Goal: Find specific page/section: Find specific page/section

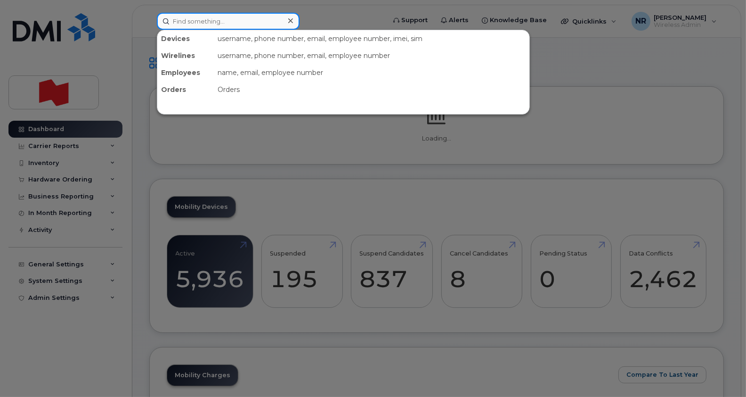
click at [183, 20] on input at bounding box center [228, 21] width 143 height 17
paste input "4388870433"
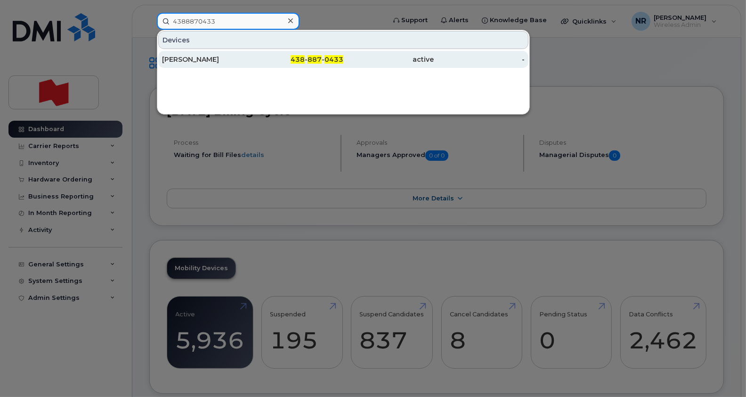
type input "4388870433"
click at [253, 66] on div "Véronique Bezeau" at bounding box center [298, 59] width 91 height 17
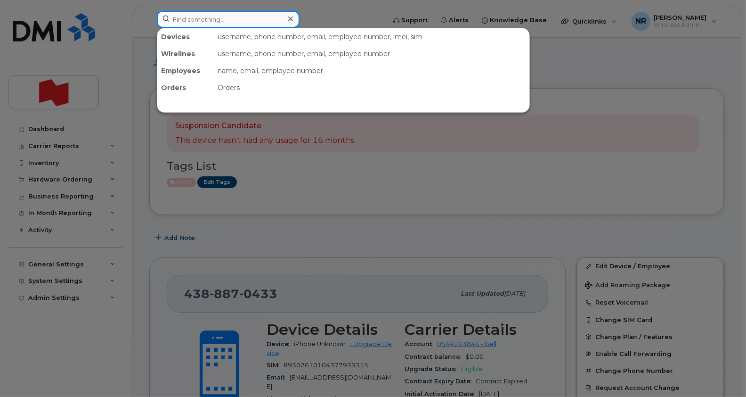
click at [219, 24] on input at bounding box center [228, 19] width 143 height 17
paste input "4388872645"
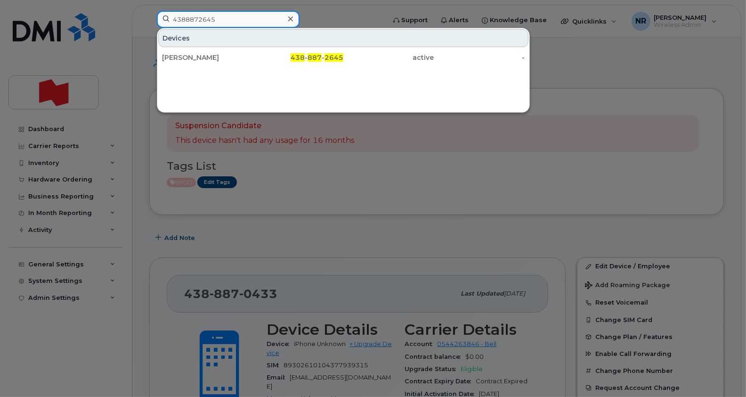
type input "4388872645"
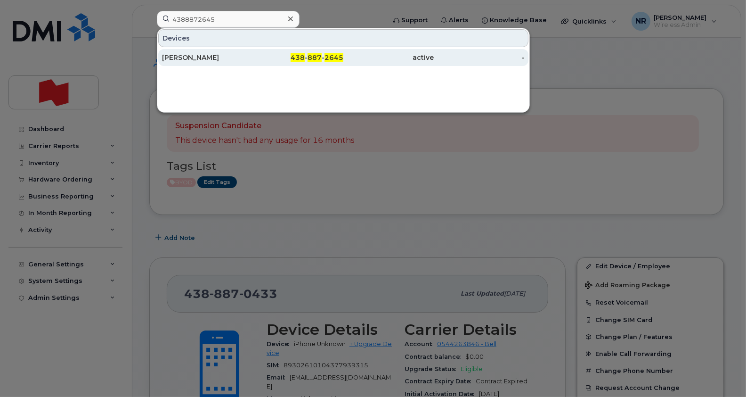
click at [195, 58] on div "Jean Bergeron" at bounding box center [207, 57] width 91 height 9
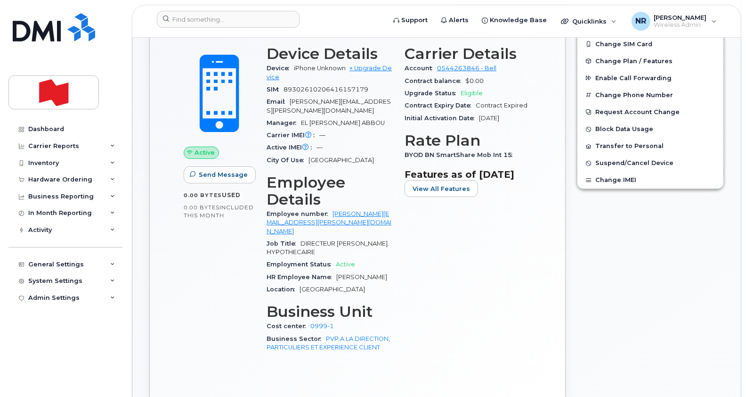
scroll to position [285, 0]
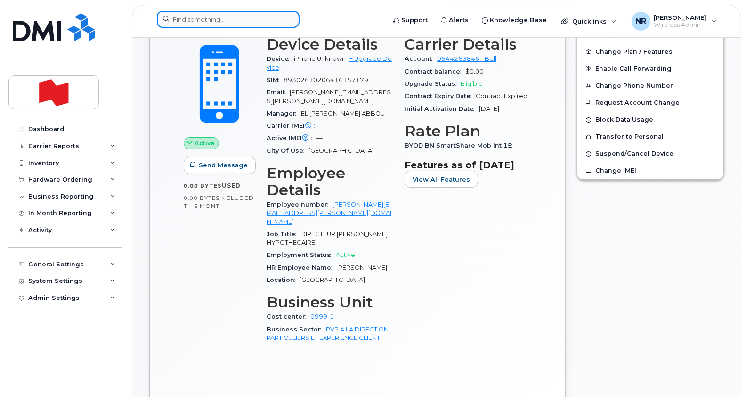
click at [237, 16] on input at bounding box center [228, 19] width 143 height 17
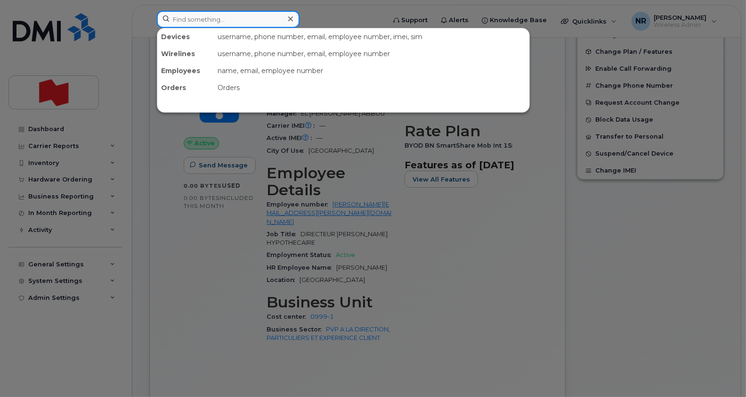
paste input "4388872864"
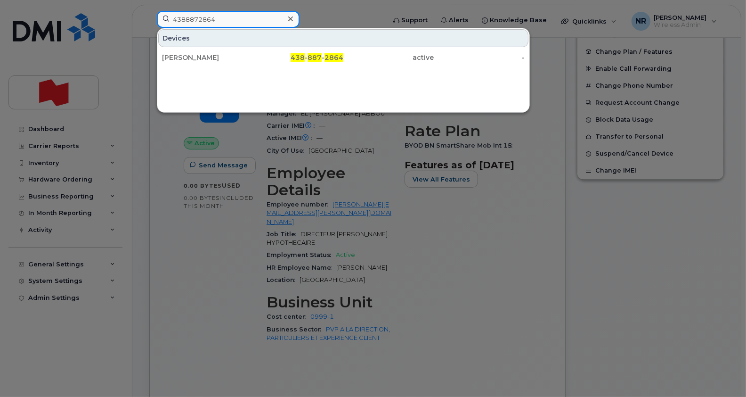
type input "4388872864"
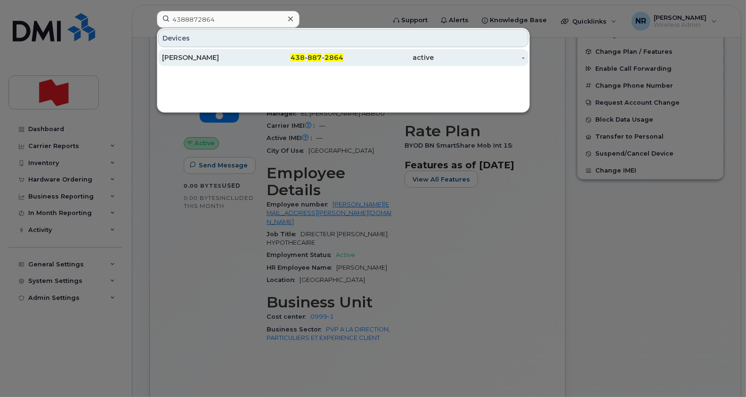
click at [197, 56] on div "[PERSON_NAME]" at bounding box center [207, 57] width 91 height 9
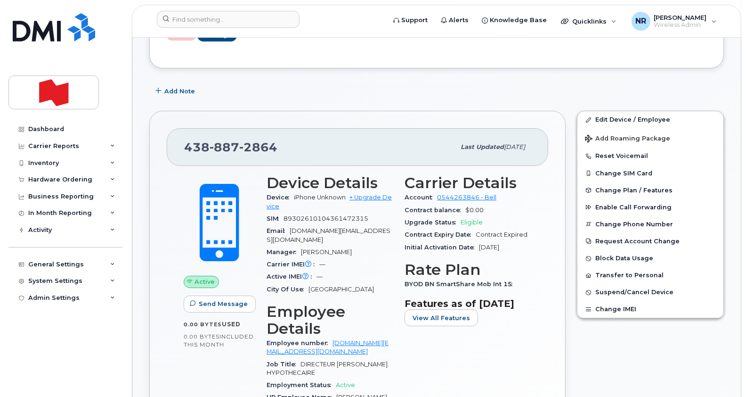
scroll to position [148, 0]
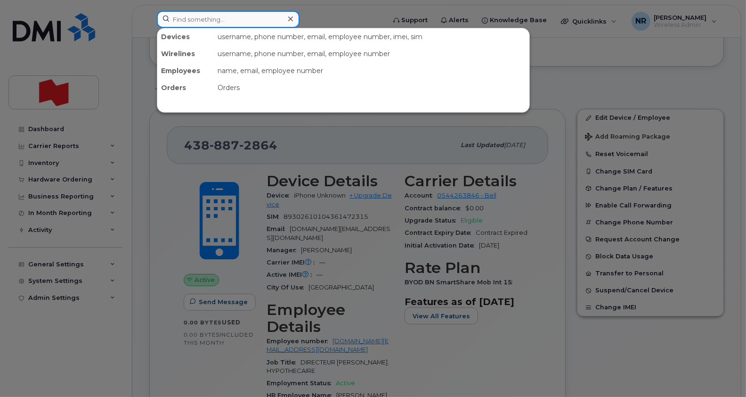
click at [221, 13] on input at bounding box center [228, 19] width 143 height 17
paste input "4388873215"
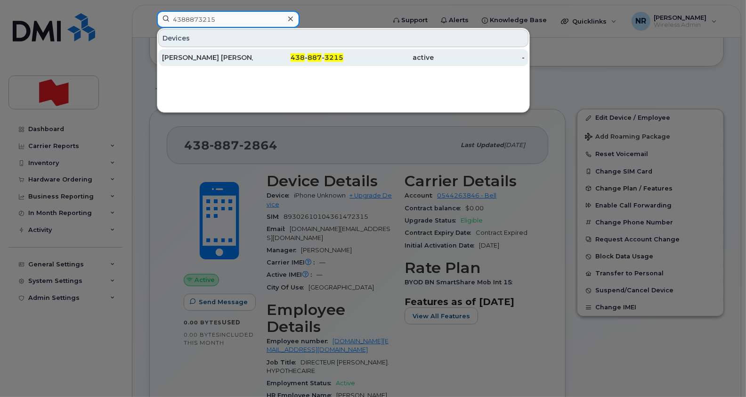
type input "4388873215"
click at [202, 61] on div "Stephanie Labonte Charrette" at bounding box center [207, 57] width 91 height 9
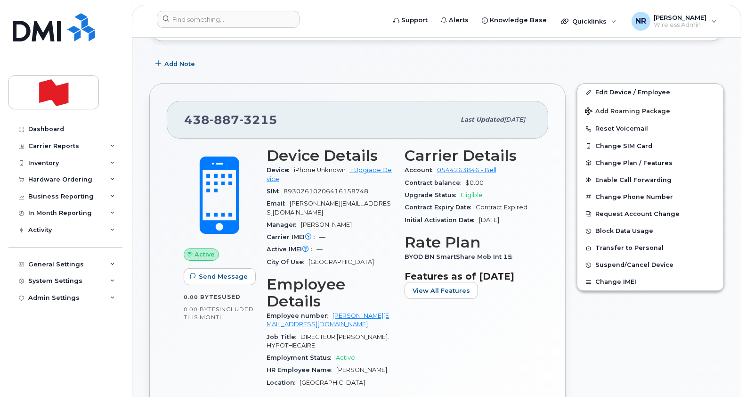
scroll to position [179, 0]
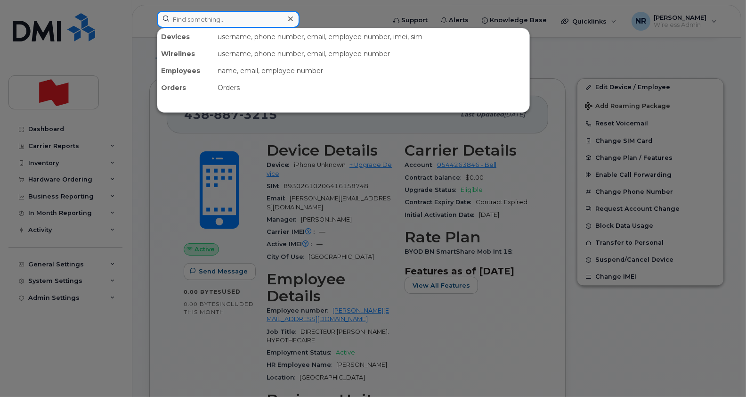
click at [248, 21] on input at bounding box center [228, 19] width 143 height 17
paste input "4388874071"
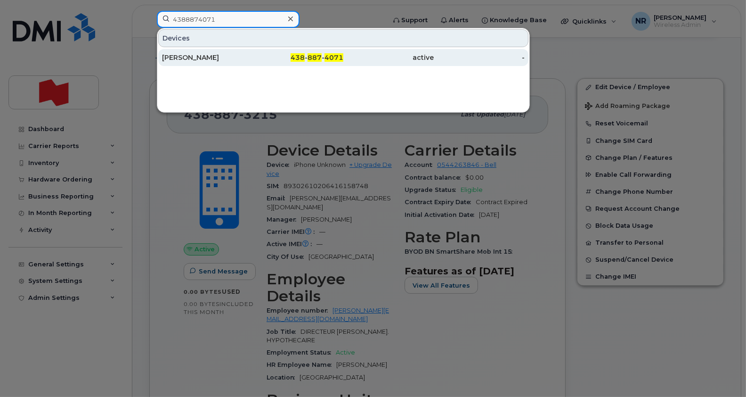
type input "4388874071"
click at [193, 54] on div "Amit Mulay" at bounding box center [207, 57] width 91 height 9
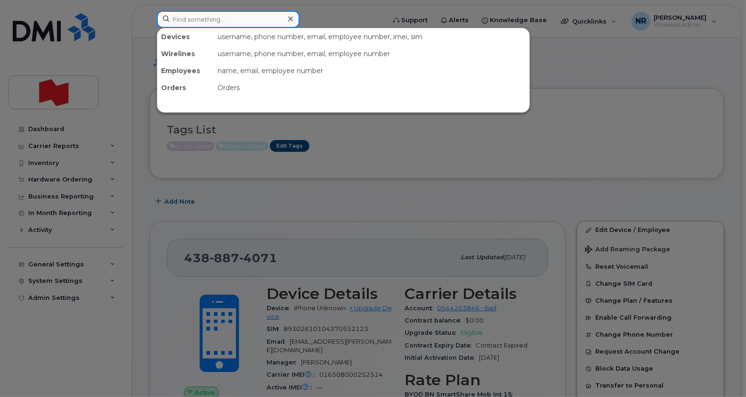
click at [216, 19] on input at bounding box center [228, 19] width 143 height 17
paste input "4388874113"
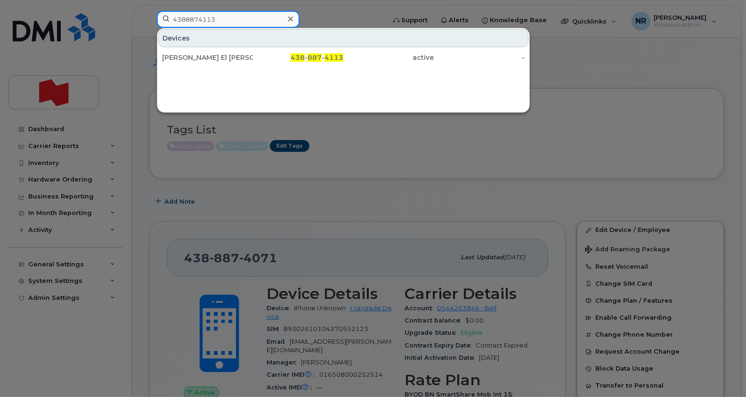
click at [216, 19] on input "4388874113" at bounding box center [228, 19] width 143 height 17
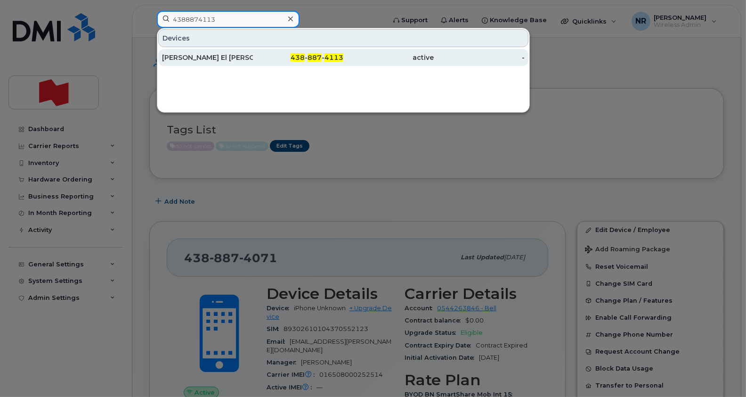
type input "4388874113"
click at [197, 54] on div "Ahmed El Zahed" at bounding box center [207, 57] width 91 height 9
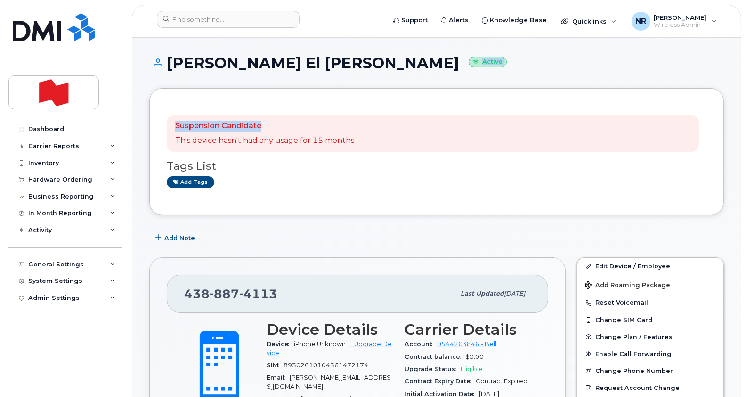
drag, startPoint x: 745, startPoint y: 53, endPoint x: 743, endPoint y: 120, distance: 67.0
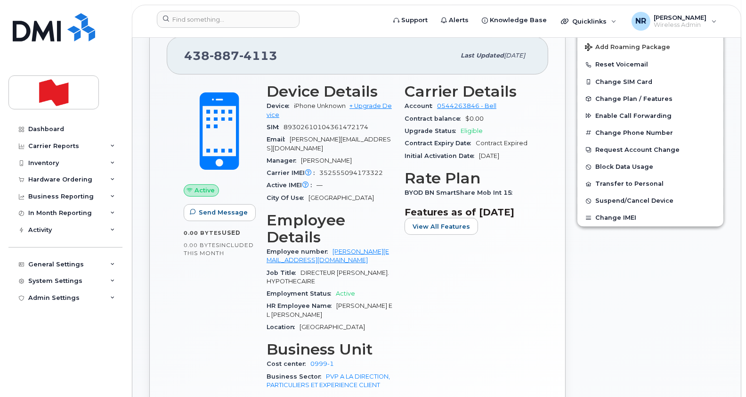
scroll to position [236, 0]
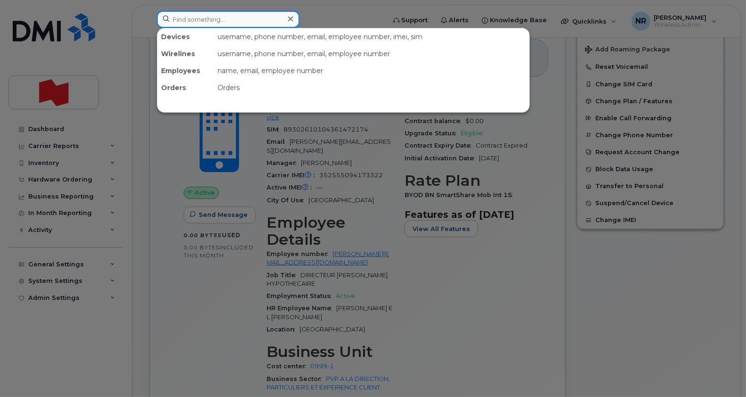
click at [240, 16] on input at bounding box center [228, 19] width 143 height 17
paste input "4388874235"
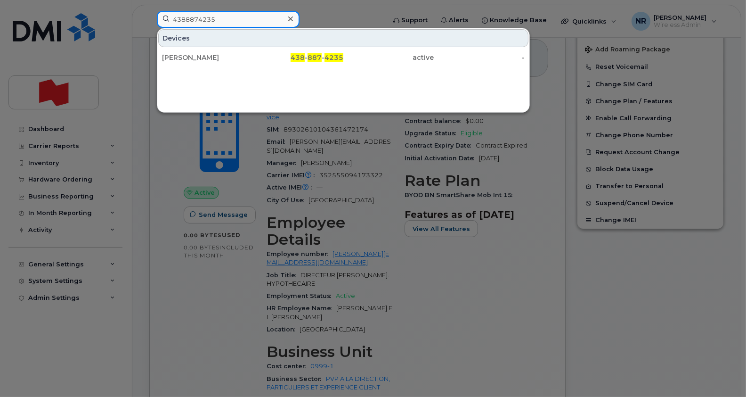
type input "4388874235"
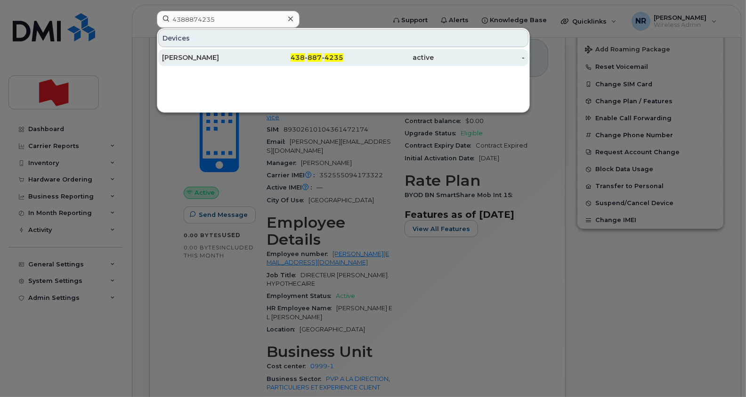
click at [205, 56] on div "Josee Nadeau" at bounding box center [207, 57] width 91 height 9
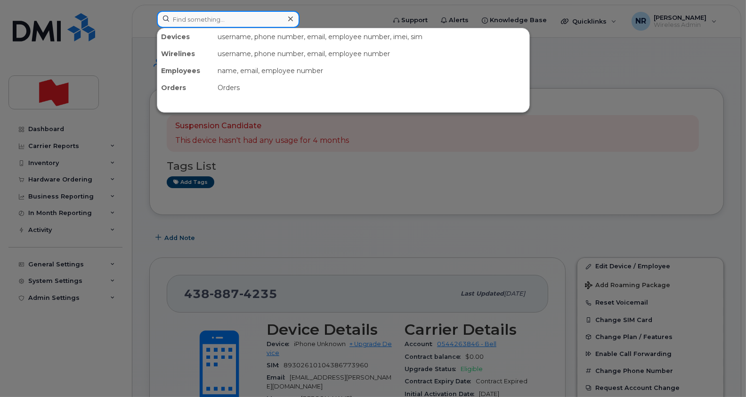
click at [221, 16] on input at bounding box center [228, 19] width 143 height 17
paste input "4388874302"
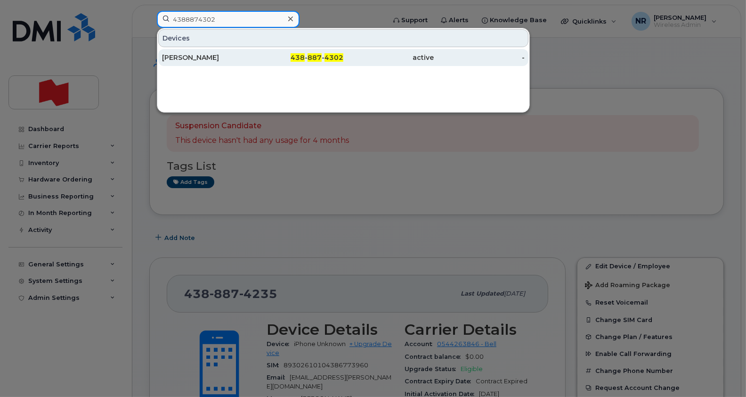
type input "4388874302"
click at [253, 52] on div "Hugh Menezes" at bounding box center [298, 57] width 91 height 17
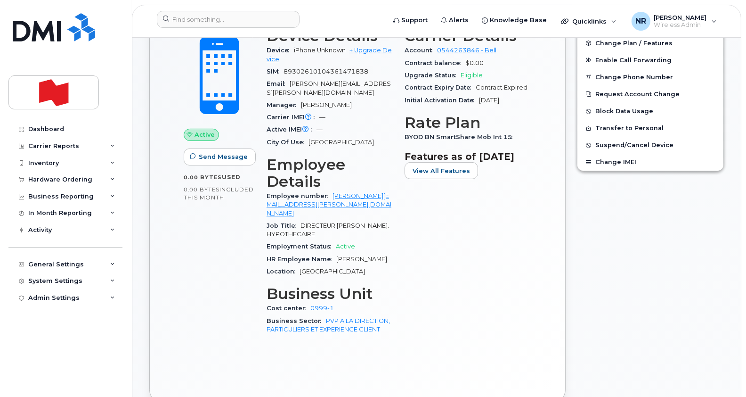
scroll to position [155, 0]
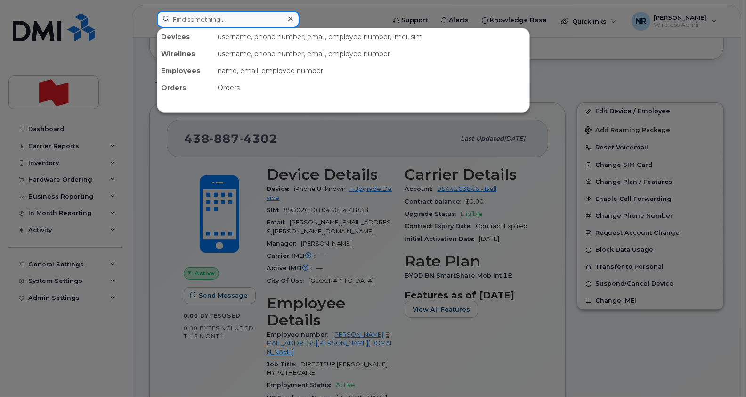
click at [273, 14] on input at bounding box center [228, 19] width 143 height 17
paste input "4388874306"
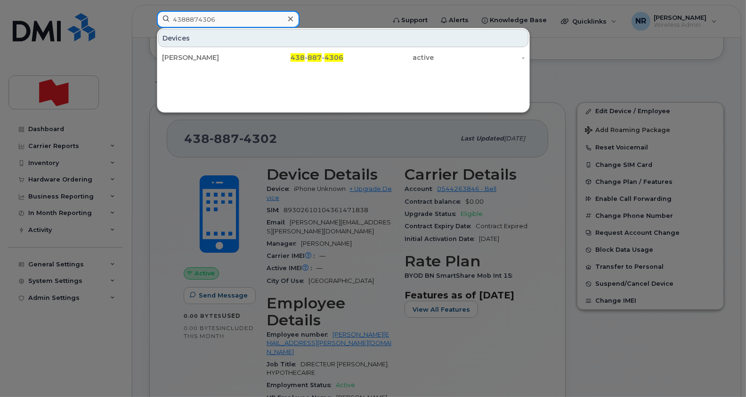
type input "4388874306"
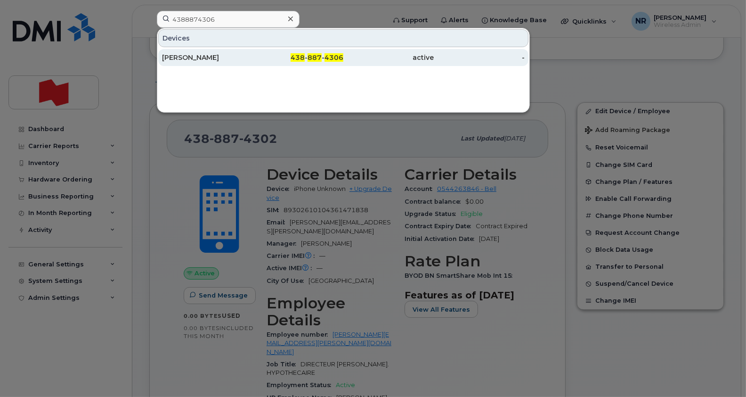
click at [182, 54] on div "[PERSON_NAME]" at bounding box center [207, 57] width 91 height 9
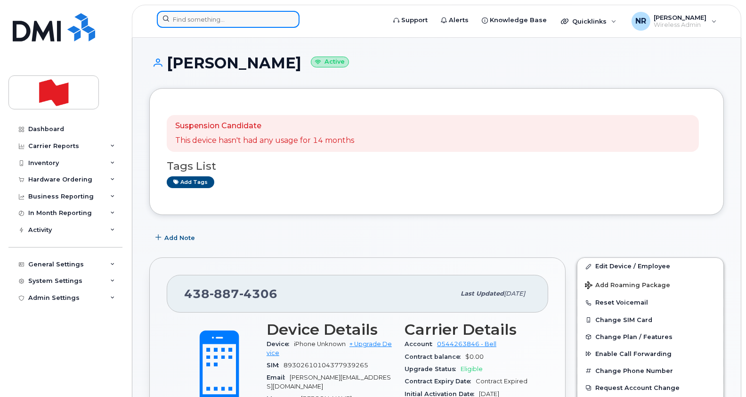
click at [210, 14] on input at bounding box center [228, 19] width 143 height 17
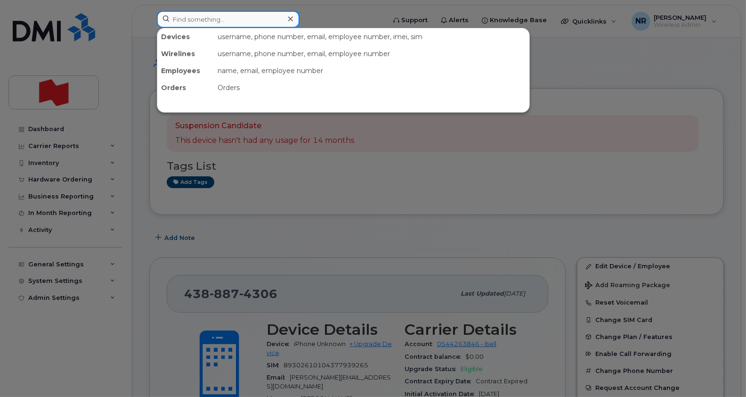
paste input "4388874346"
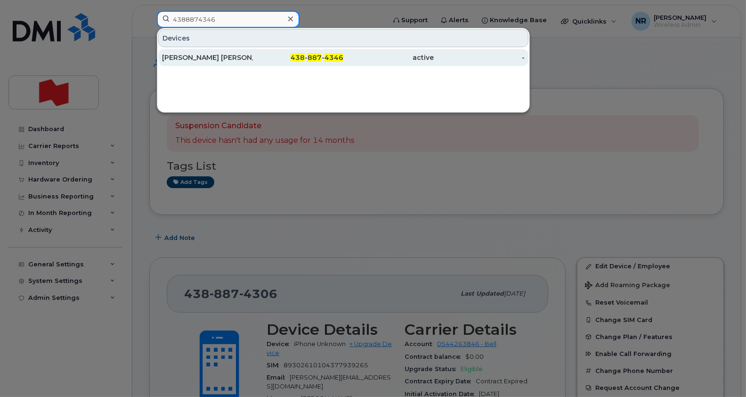
type input "4388874346"
click at [203, 59] on div "Rafael De Holanda Barroso" at bounding box center [207, 57] width 91 height 9
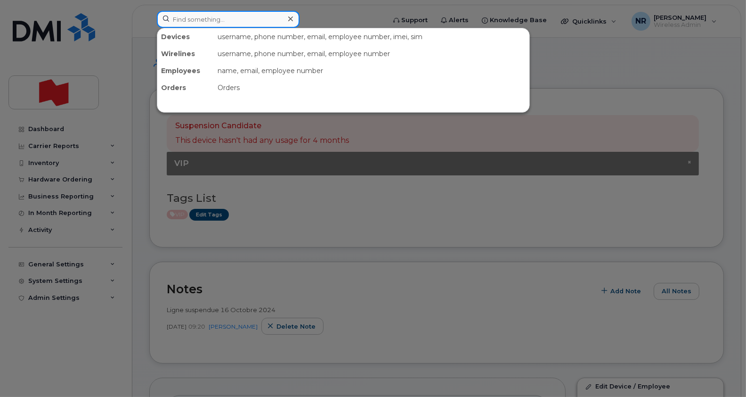
click at [278, 18] on input at bounding box center [228, 19] width 143 height 17
paste input "4388875090"
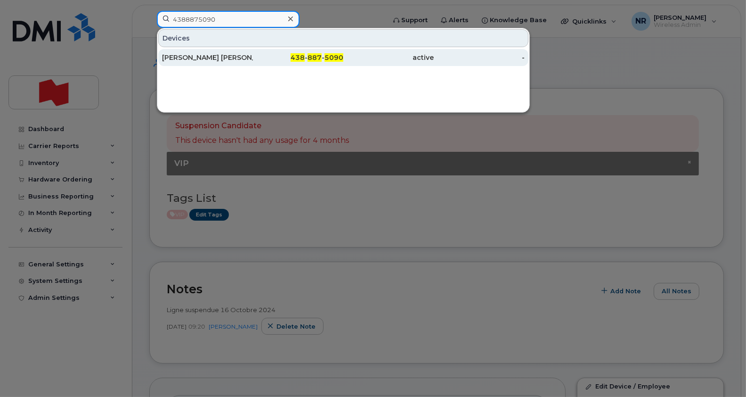
type input "4388875090"
click at [226, 57] on div "Jean François Therrien" at bounding box center [207, 57] width 91 height 9
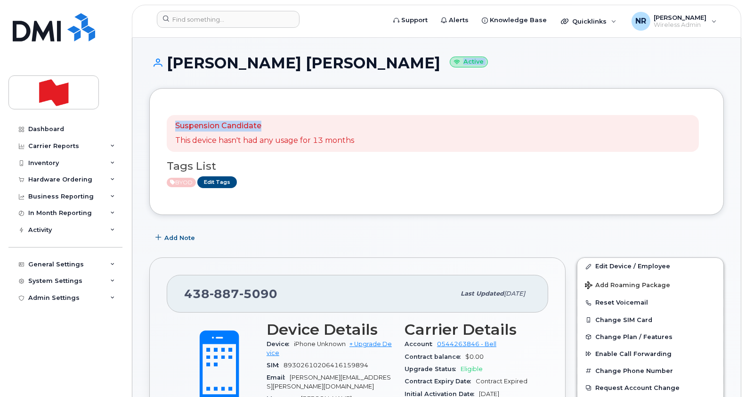
drag, startPoint x: 746, startPoint y: 62, endPoint x: 740, endPoint y: 120, distance: 58.2
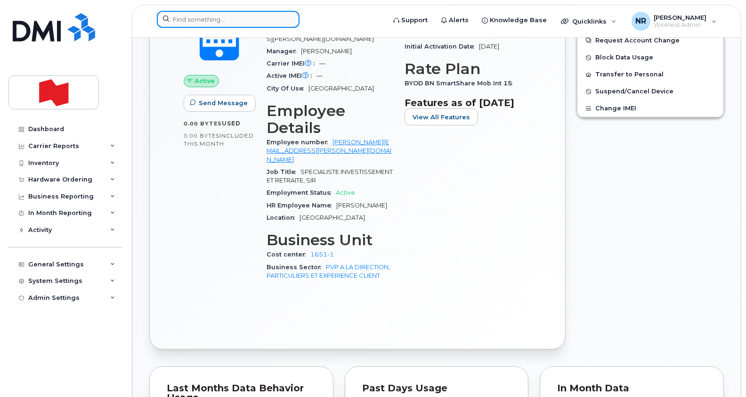
click at [225, 12] on input at bounding box center [228, 19] width 143 height 17
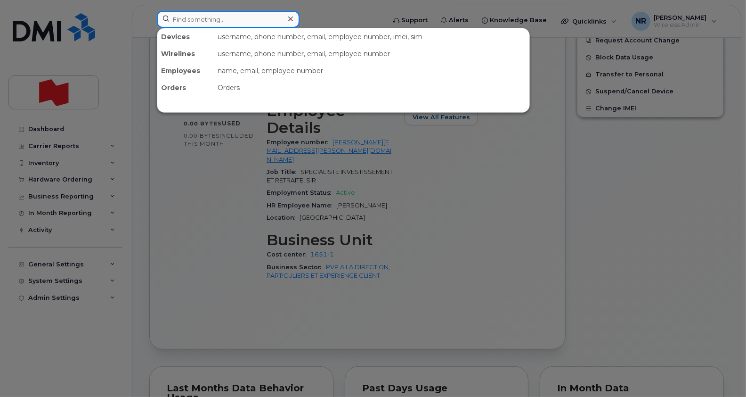
paste input "4388878627"
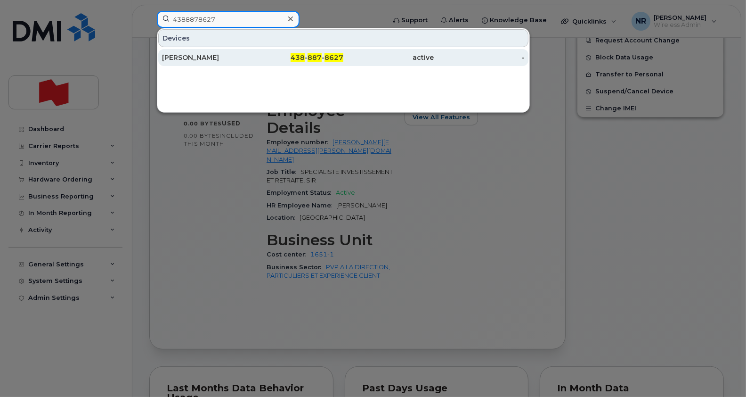
type input "4388878627"
click at [196, 57] on div "Michel Fillion" at bounding box center [207, 57] width 91 height 9
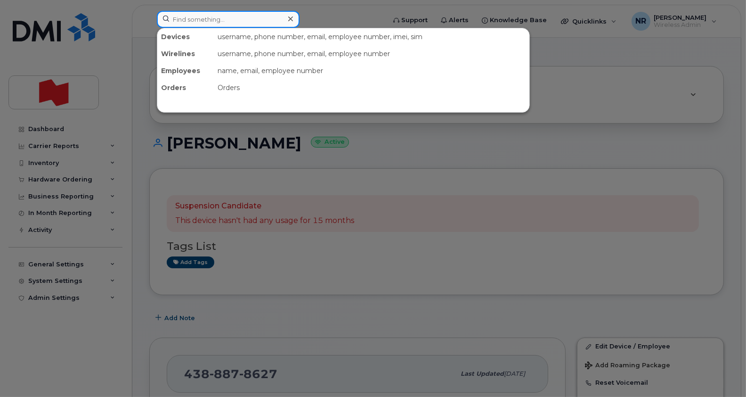
click at [258, 22] on input at bounding box center [228, 19] width 143 height 17
paste input "4388879725"
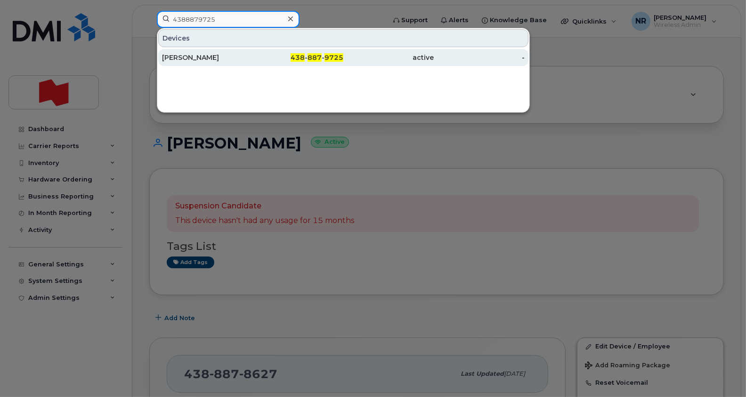
type input "4388879725"
click at [212, 58] on div "[PERSON_NAME]" at bounding box center [207, 57] width 91 height 9
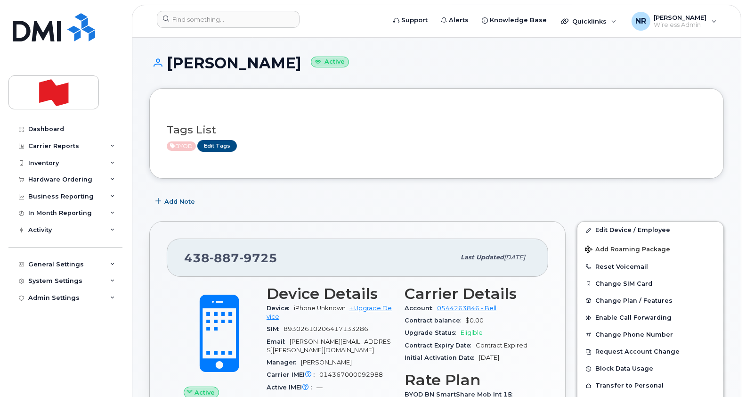
click at [249, 9] on header "Support Alerts Knowledge Base Quicklinks Suspend / Cancel Device Change SIM Car…" at bounding box center [437, 21] width 610 height 33
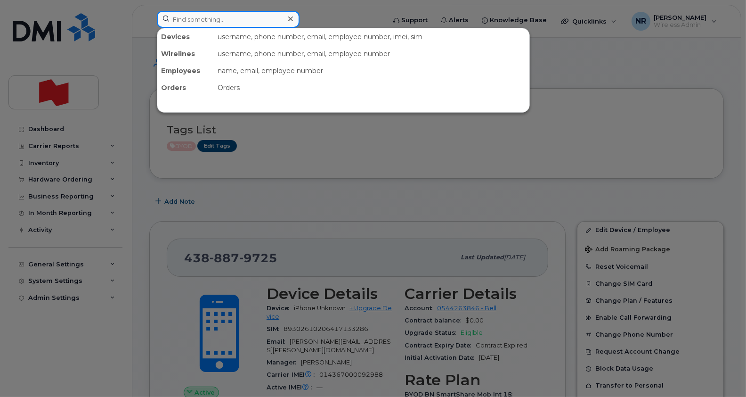
click at [239, 17] on input at bounding box center [228, 19] width 143 height 17
paste input "4388884030"
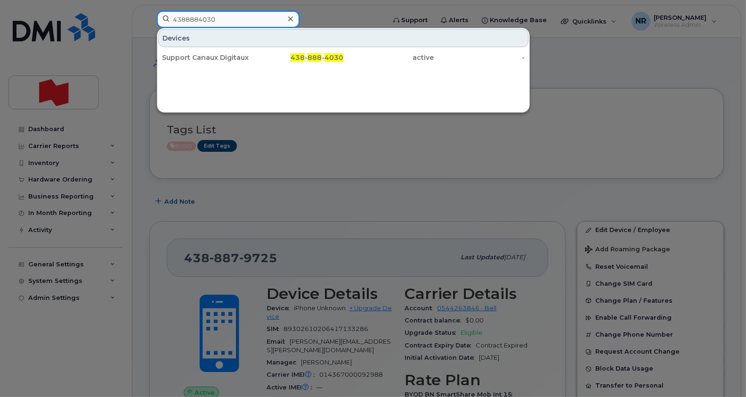
type input "4388884030"
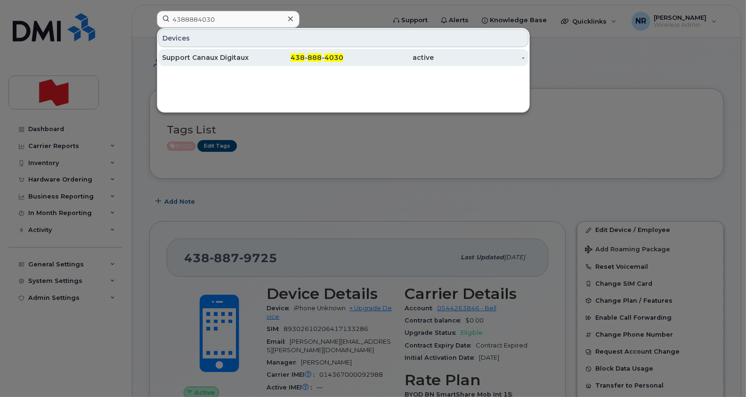
click at [223, 53] on div "Support Canaux Digitaux" at bounding box center [207, 57] width 91 height 9
